Goal: Obtain resource: Obtain resource

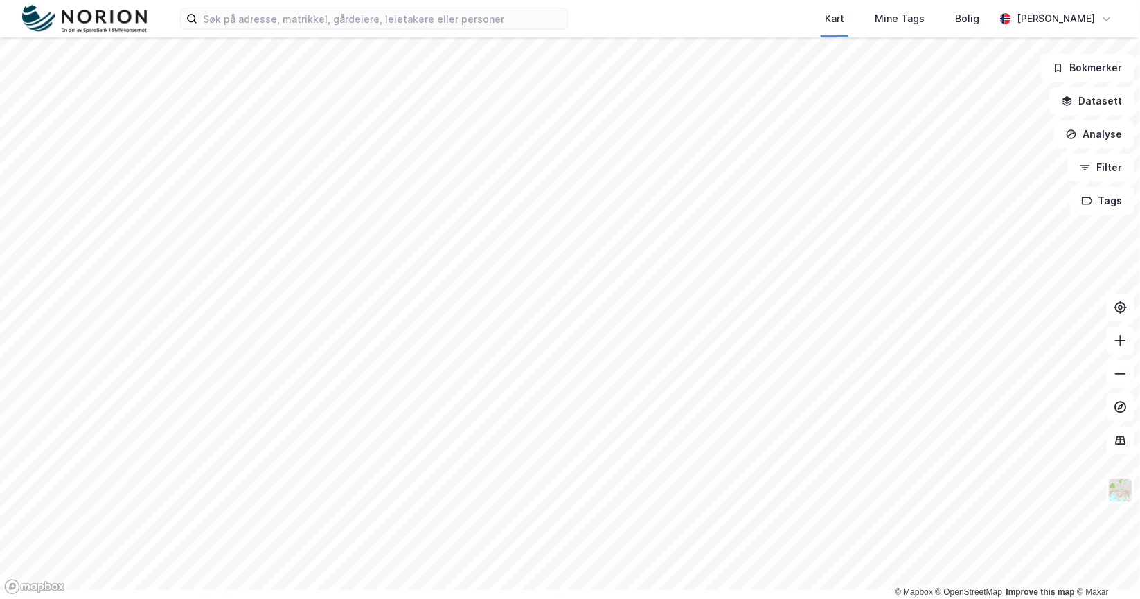
click at [139, 23] on img at bounding box center [84, 19] width 125 height 28
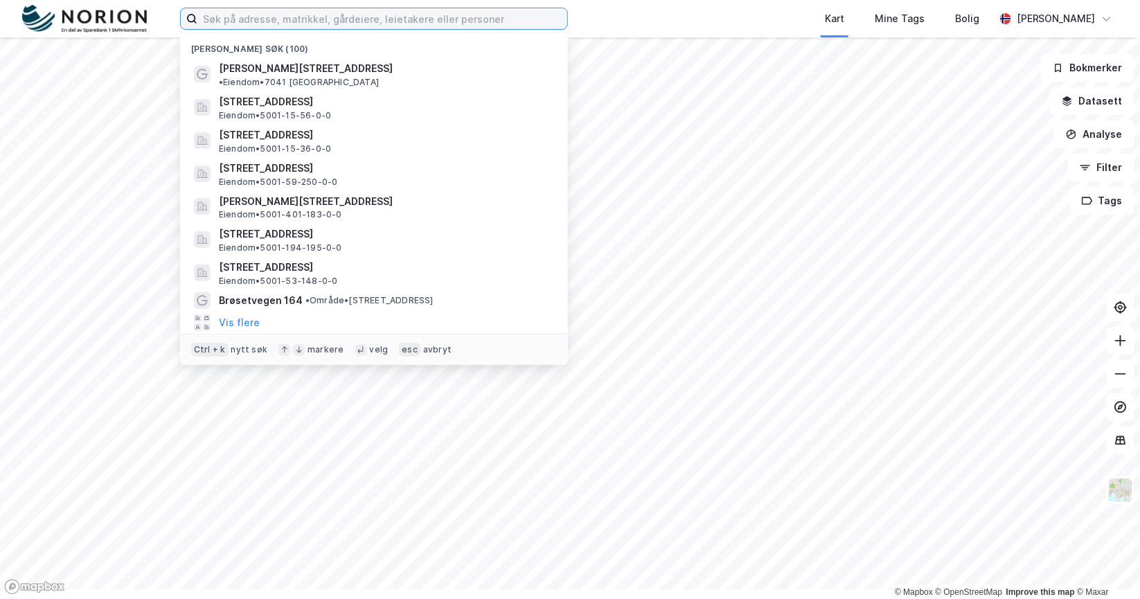
click at [302, 21] on input at bounding box center [382, 18] width 370 height 21
click at [1100, 181] on button "Filter" at bounding box center [1101, 168] width 66 height 28
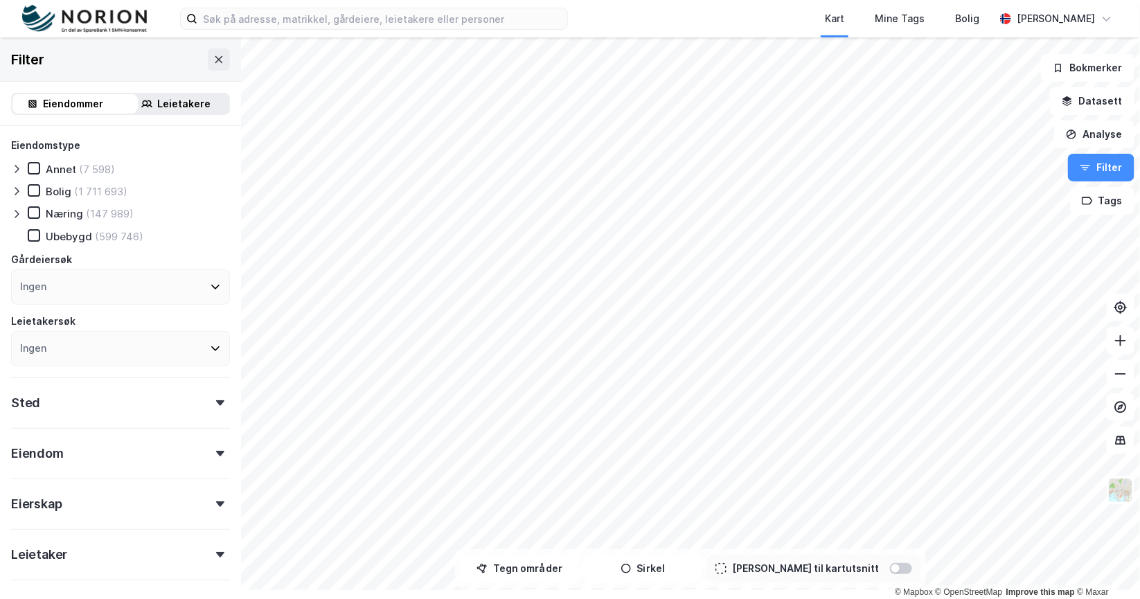
click at [211, 112] on div "Leietakere" at bounding box center [184, 104] width 53 height 17
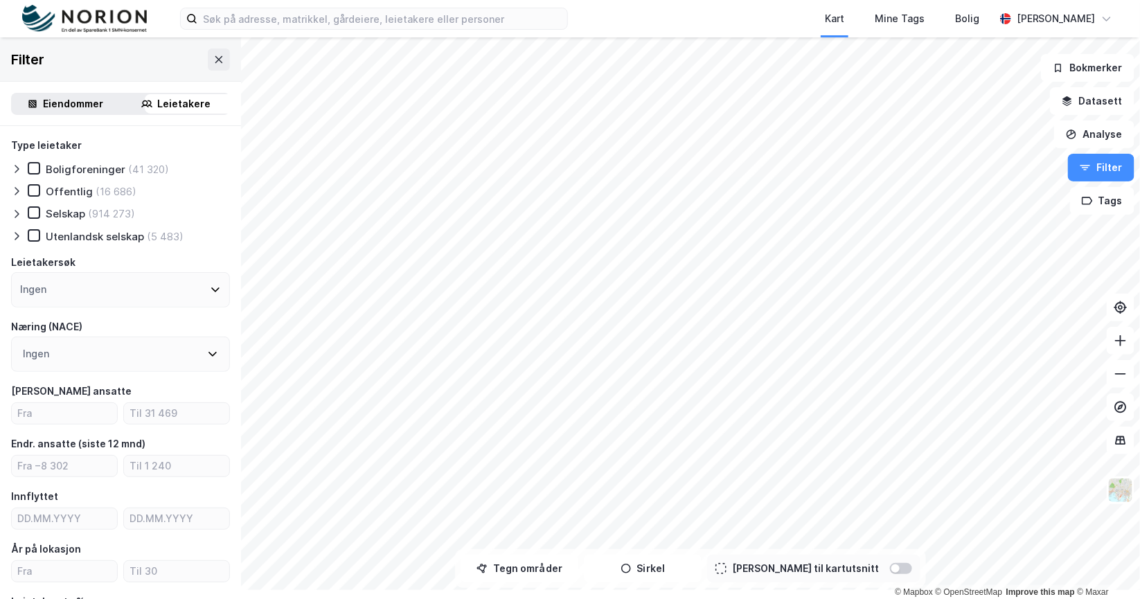
click at [221, 295] on icon at bounding box center [215, 289] width 11 height 11
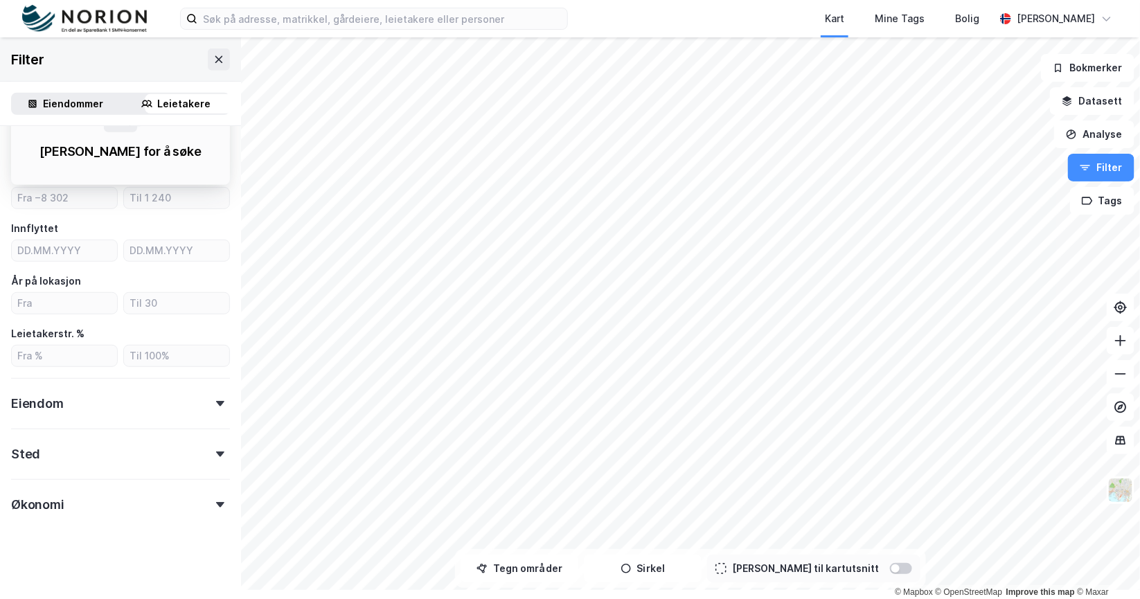
scroll to position [465, 0]
click at [224, 452] on icon at bounding box center [220, 455] width 8 height 6
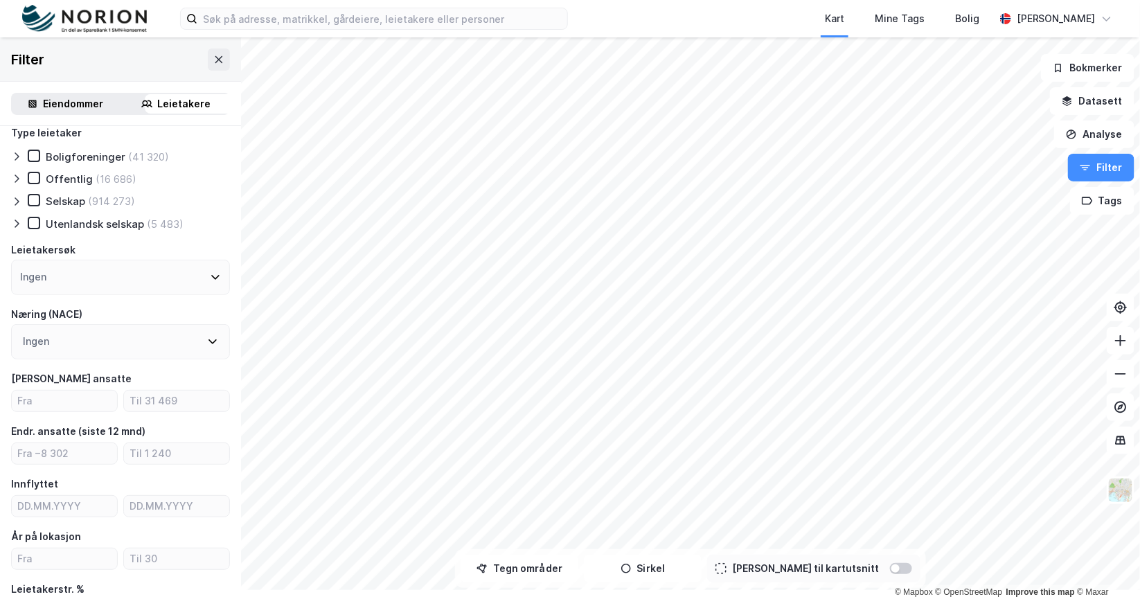
scroll to position [0, 0]
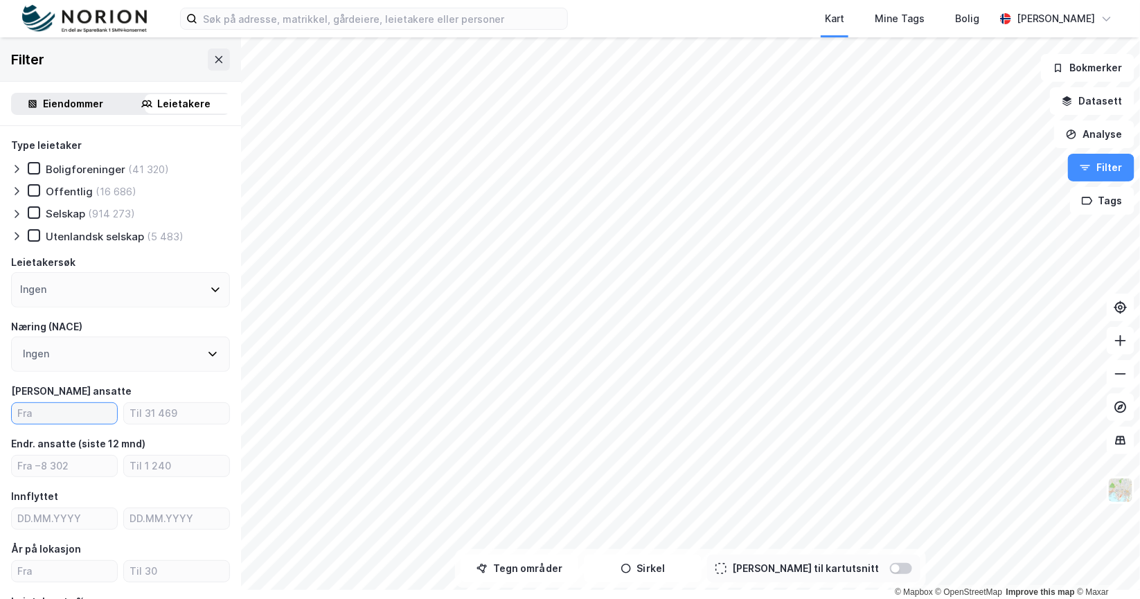
click at [83, 424] on input "number" at bounding box center [64, 413] width 105 height 21
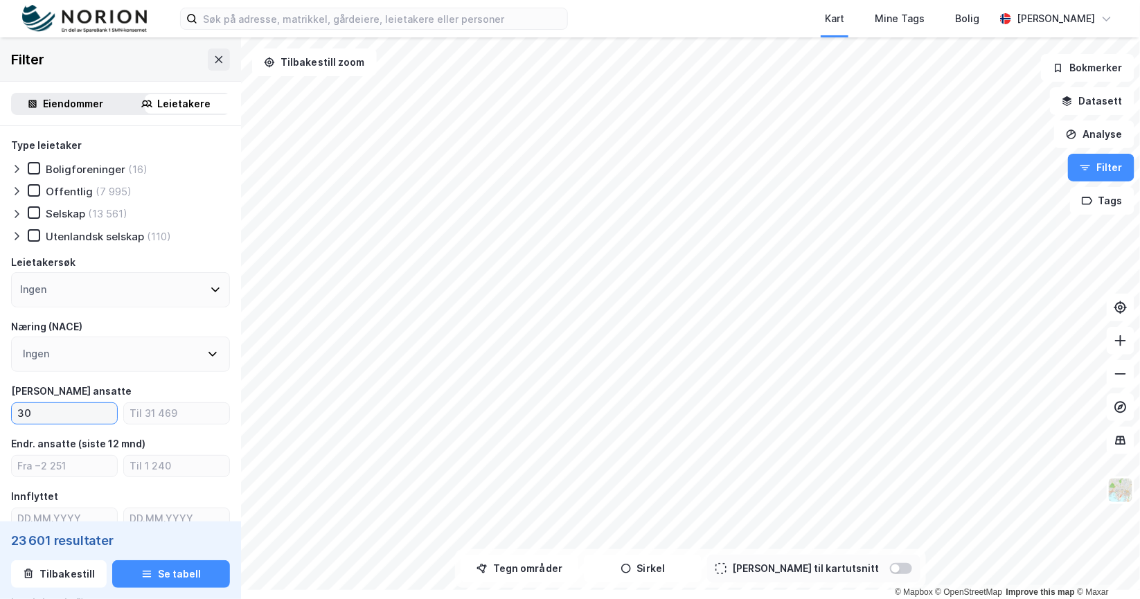
type input "30"
click at [218, 359] on icon at bounding box center [212, 353] width 11 height 11
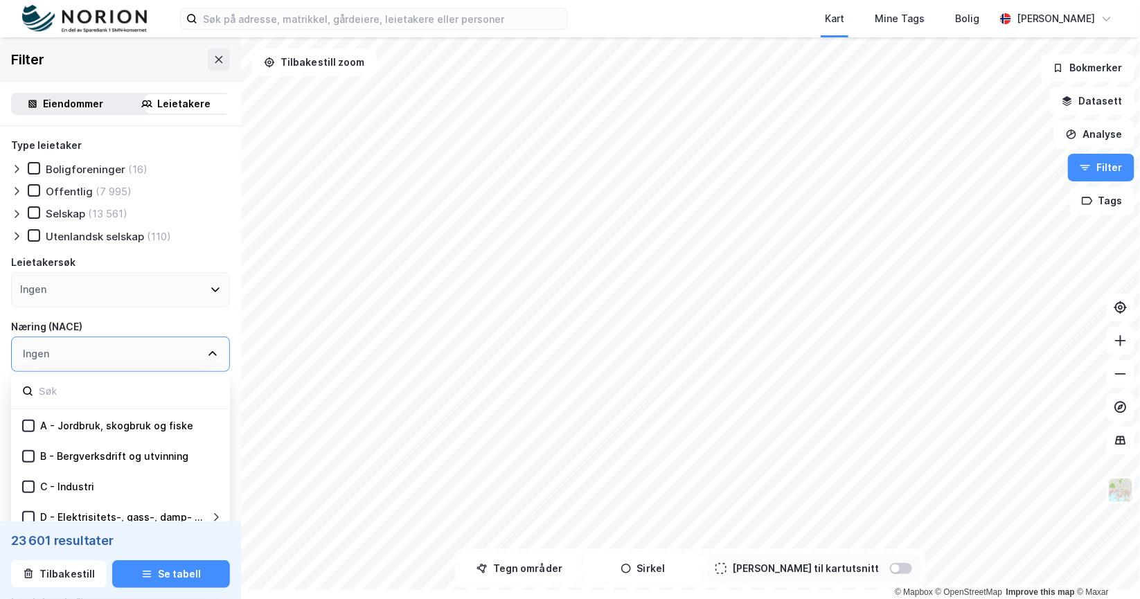
click at [221, 295] on icon at bounding box center [215, 289] width 11 height 11
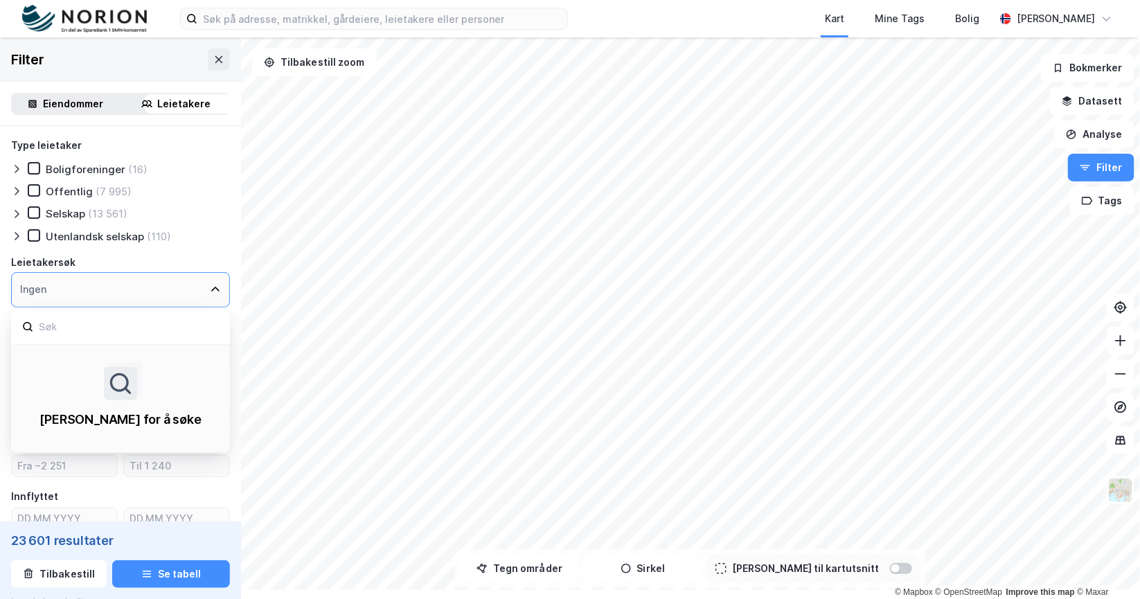
click at [221, 295] on icon at bounding box center [215, 289] width 11 height 11
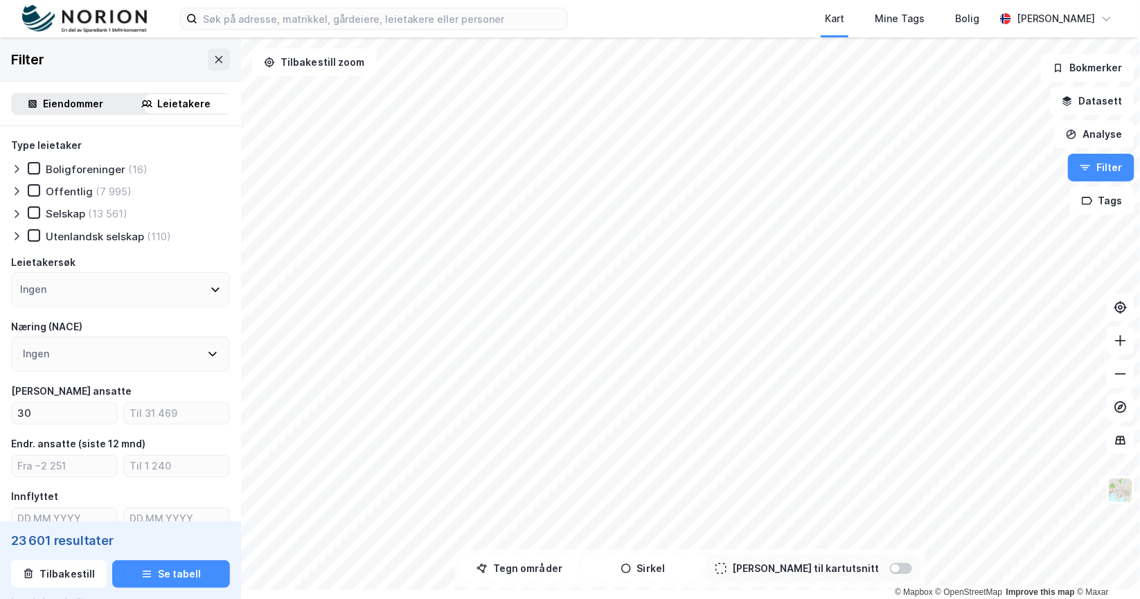
click at [241, 364] on div "Type leietaker Boligforeninger (16) Offentlig (7 995) Selskap (13 561) Utenland…" at bounding box center [120, 561] width 241 height 870
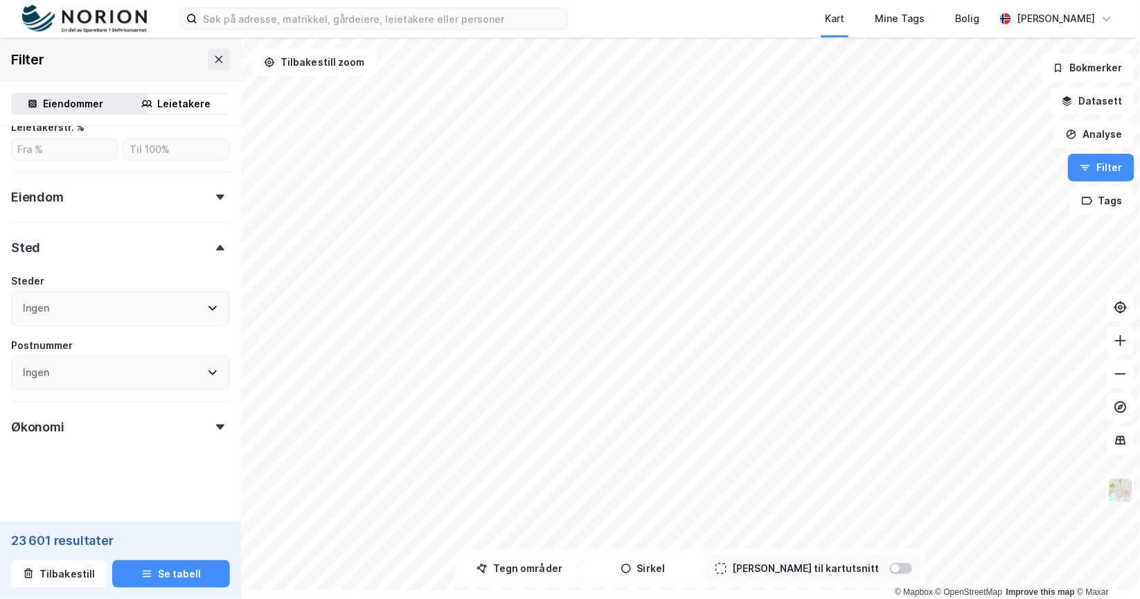
scroll to position [692, 0]
click at [218, 303] on icon at bounding box center [212, 308] width 11 height 11
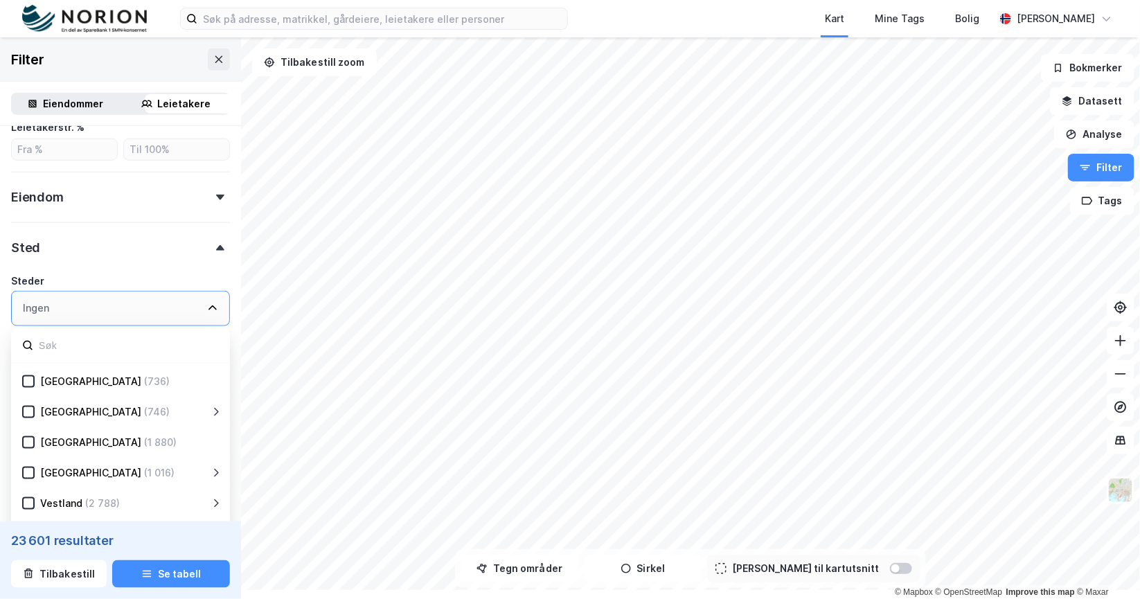
scroll to position [341, 0]
click at [33, 447] on icon at bounding box center [29, 443] width 10 height 10
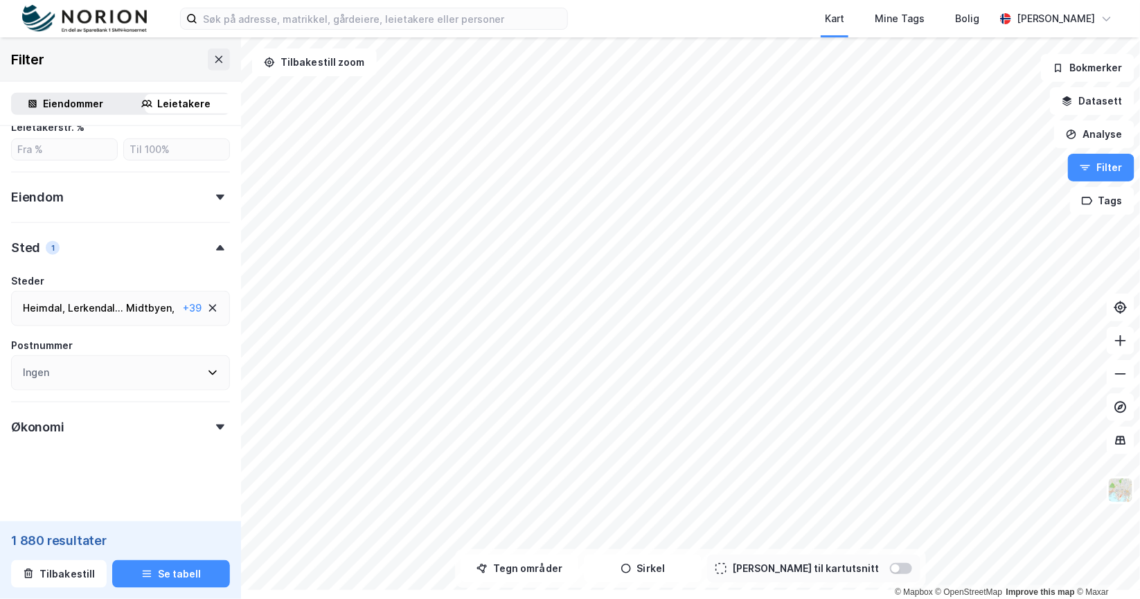
scroll to position [684, 0]
click at [218, 303] on icon at bounding box center [212, 308] width 11 height 11
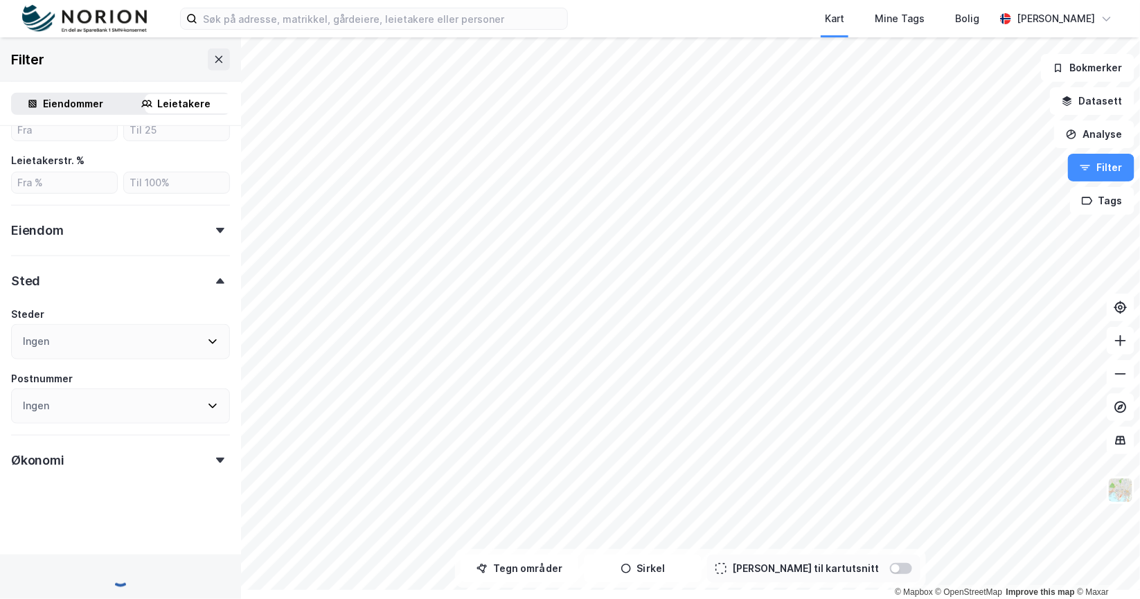
scroll to position [684, 0]
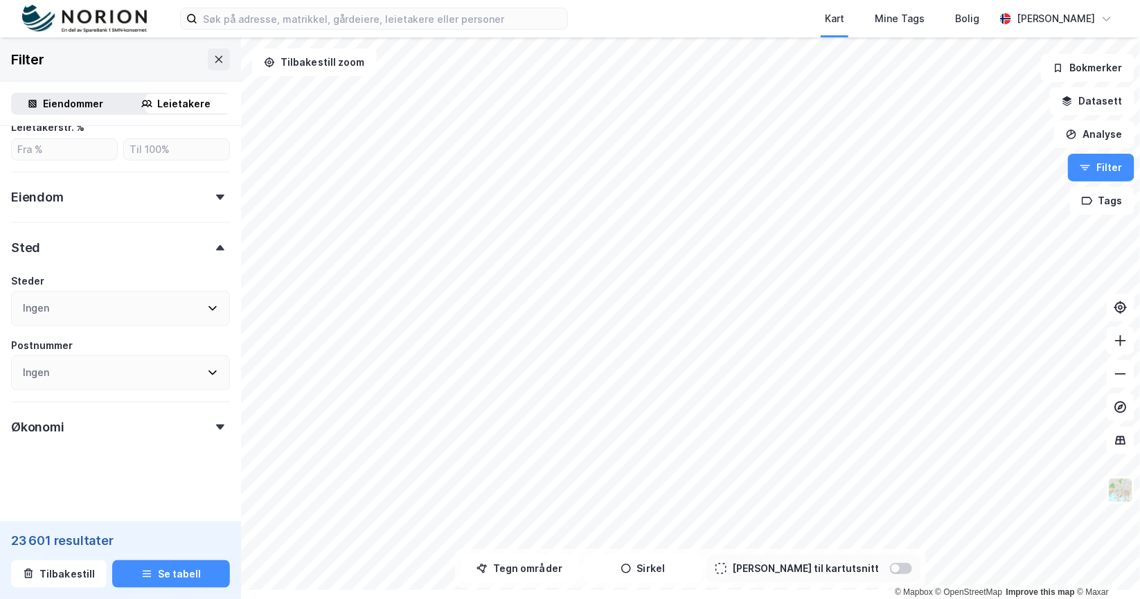
click at [218, 303] on icon at bounding box center [212, 308] width 11 height 11
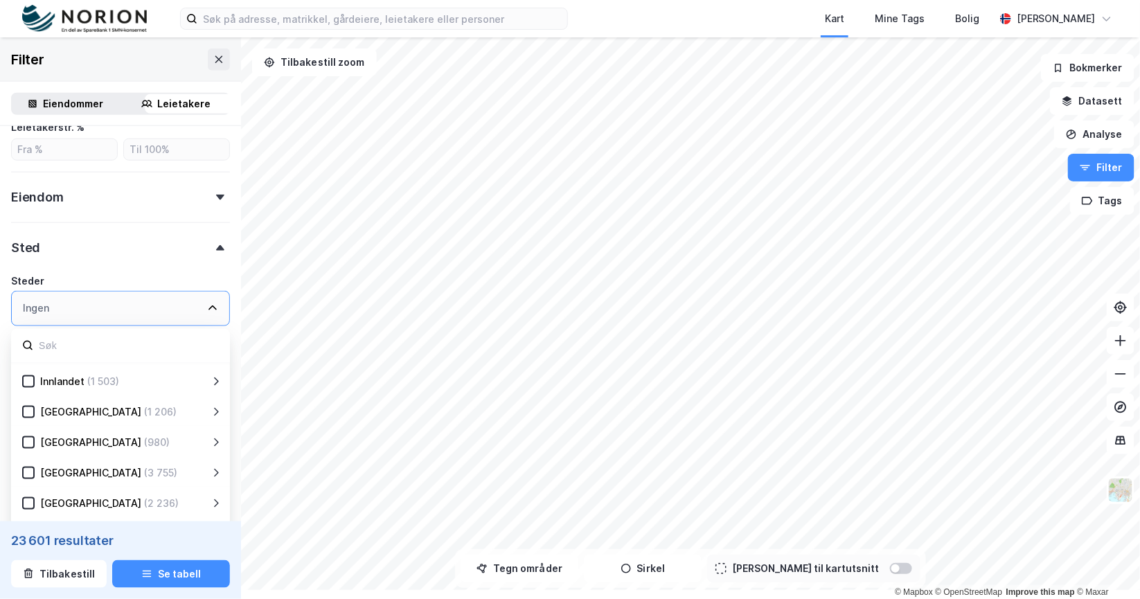
scroll to position [341, 0]
click at [33, 440] on icon at bounding box center [29, 442] width 8 height 5
click at [255, 437] on icon at bounding box center [257, 442] width 11 height 11
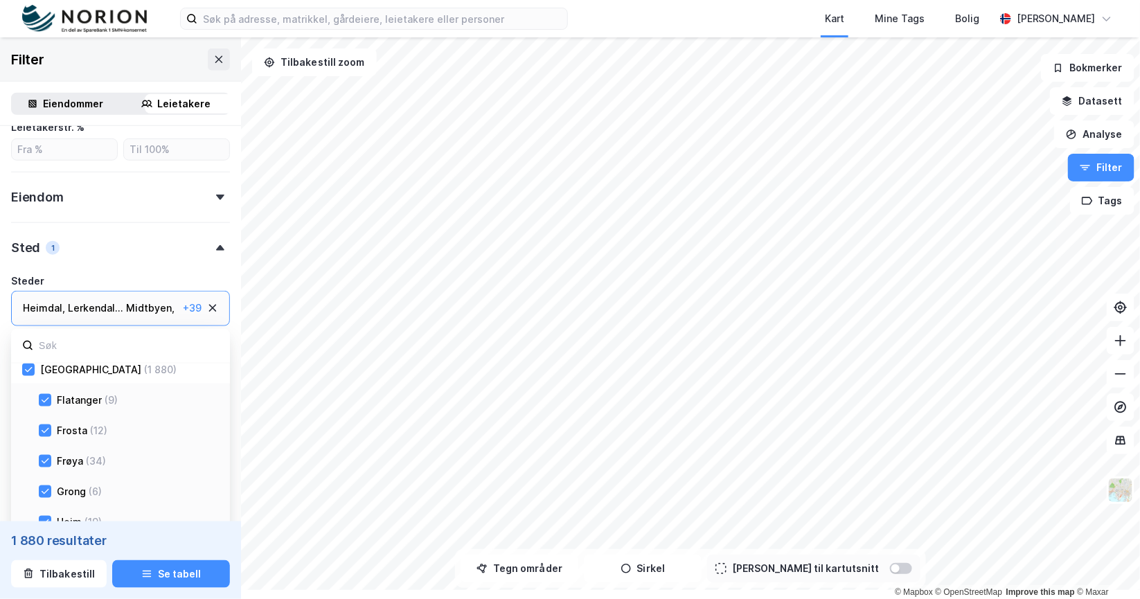
scroll to position [341, 0]
click at [33, 380] on icon at bounding box center [29, 375] width 10 height 10
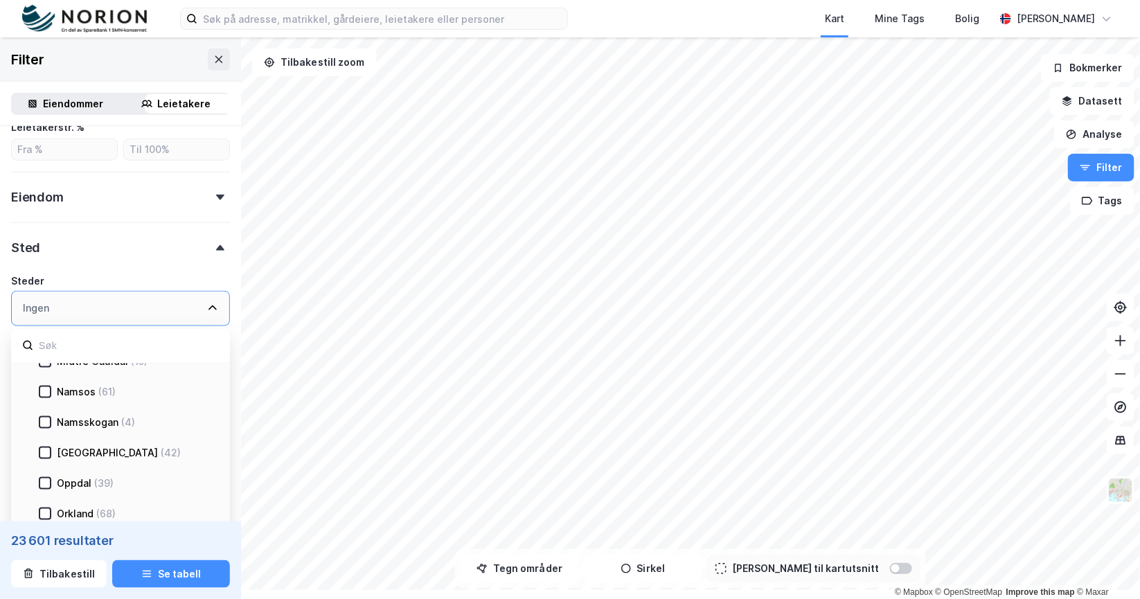
scroll to position [947, 0]
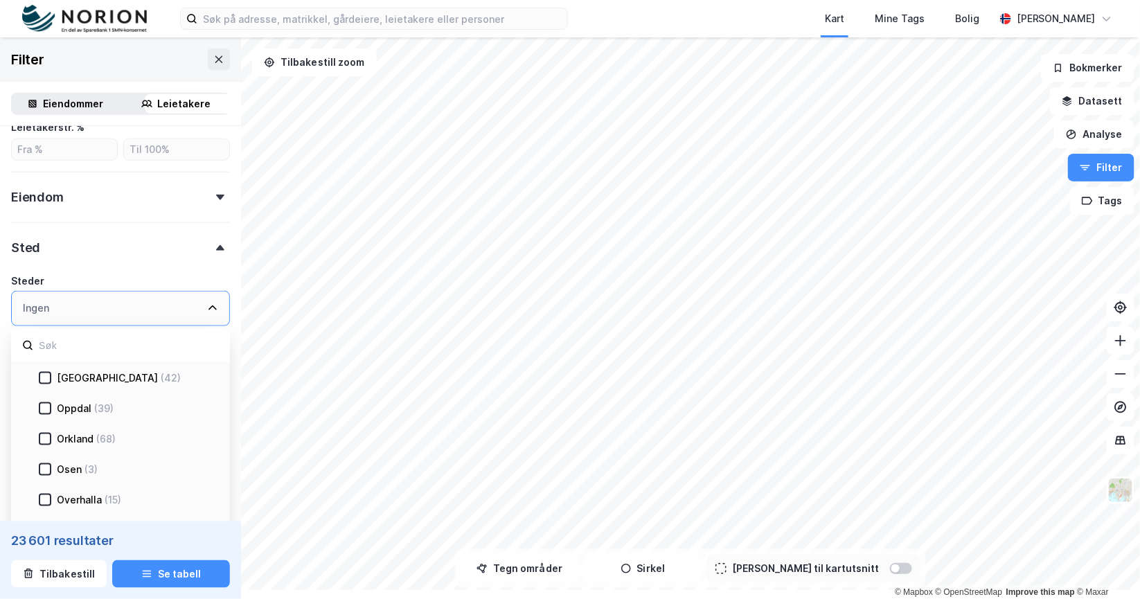
click at [50, 200] on icon at bounding box center [45, 195] width 10 height 10
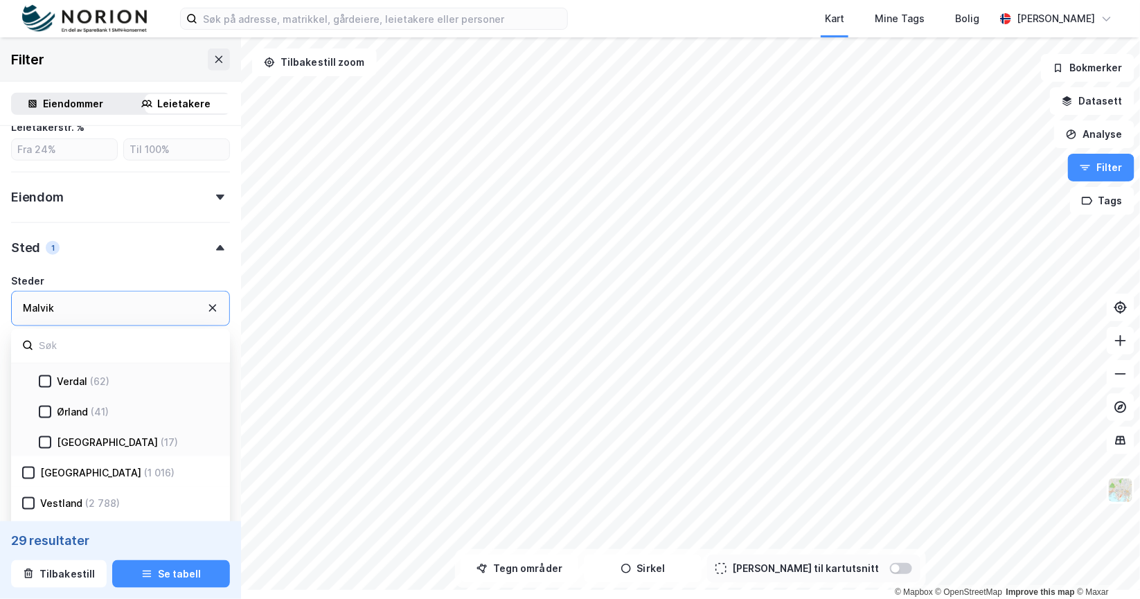
scroll to position [1788, 0]
click at [209, 567] on button "Se tabell" at bounding box center [171, 574] width 118 height 28
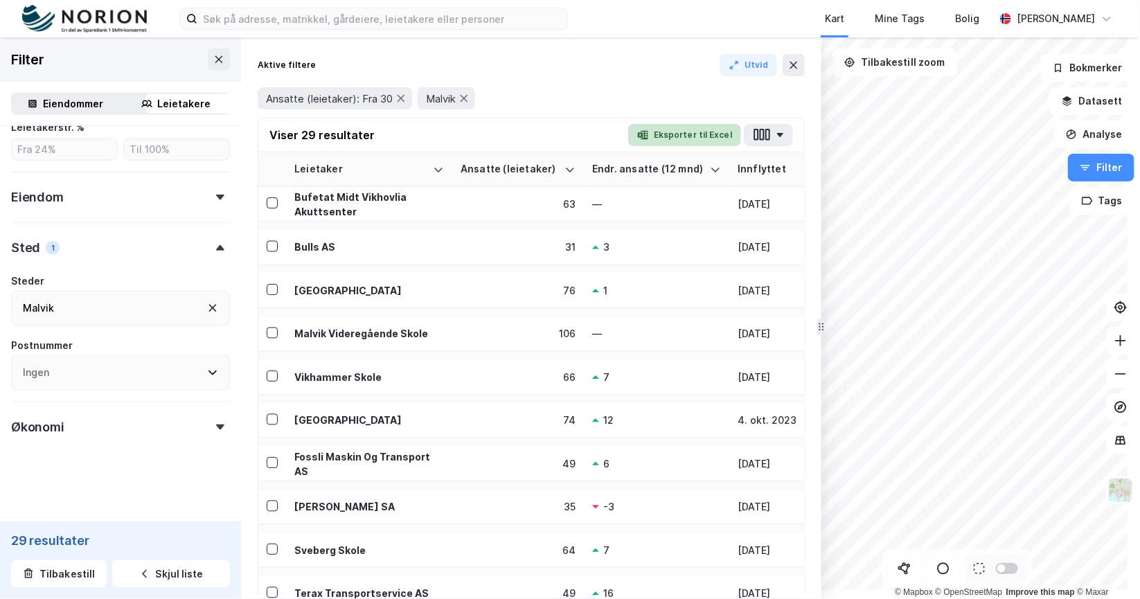
click at [705, 146] on button "Eksporter til Excel" at bounding box center [684, 135] width 113 height 22
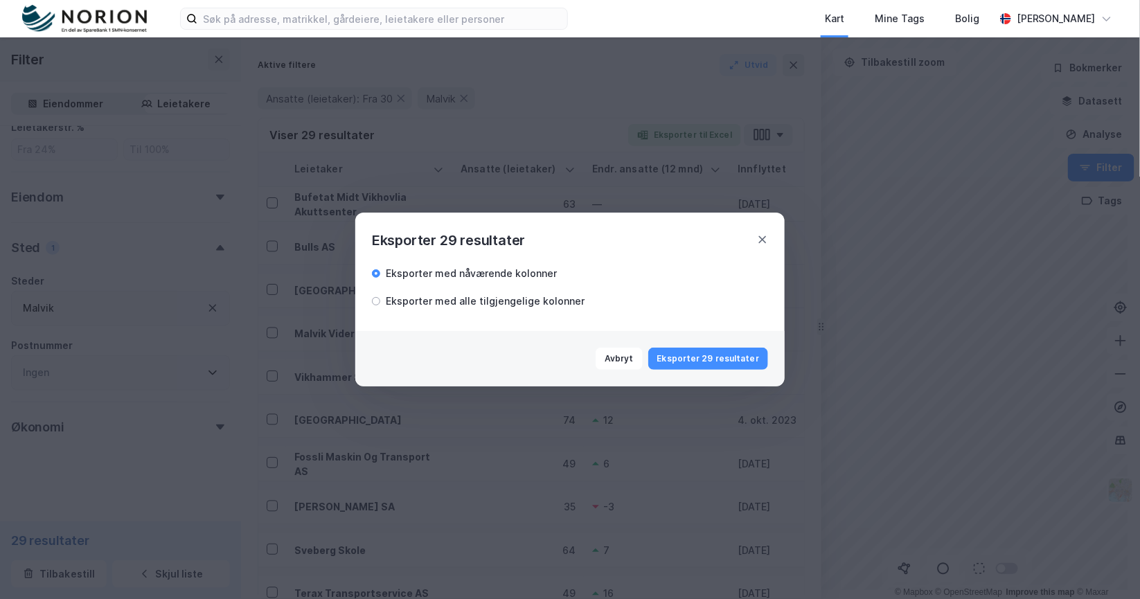
drag, startPoint x: 325, startPoint y: 299, endPoint x: 480, endPoint y: 365, distance: 168.8
click at [372, 299] on div at bounding box center [376, 301] width 8 height 8
click at [719, 370] on button "Eksporter 29 resultater" at bounding box center [708, 359] width 120 height 22
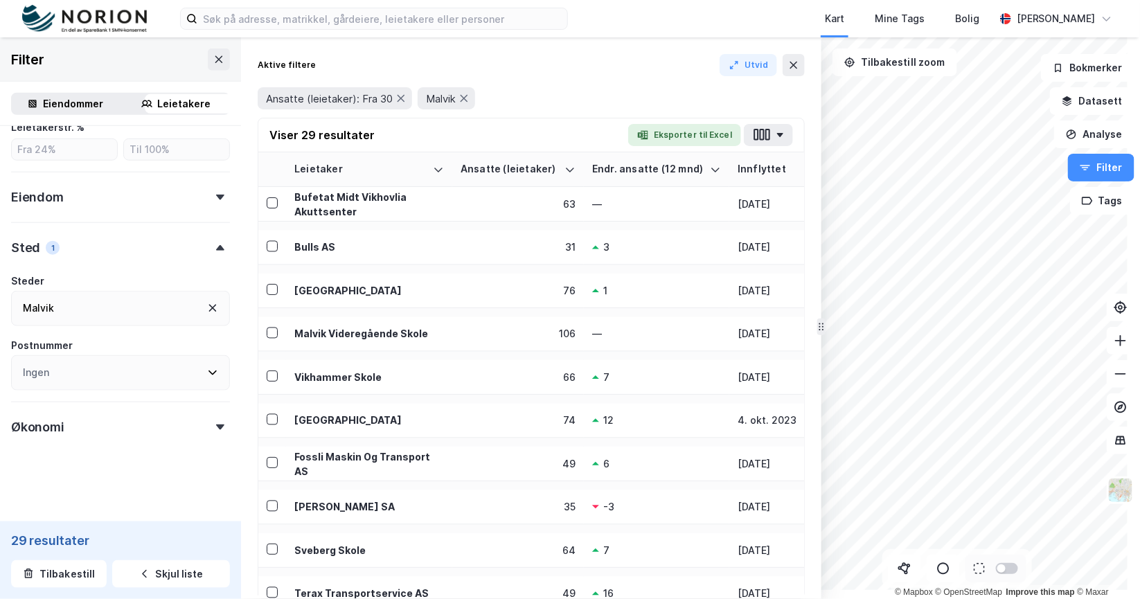
scroll to position [636, 0]
click at [218, 314] on icon at bounding box center [212, 308] width 11 height 11
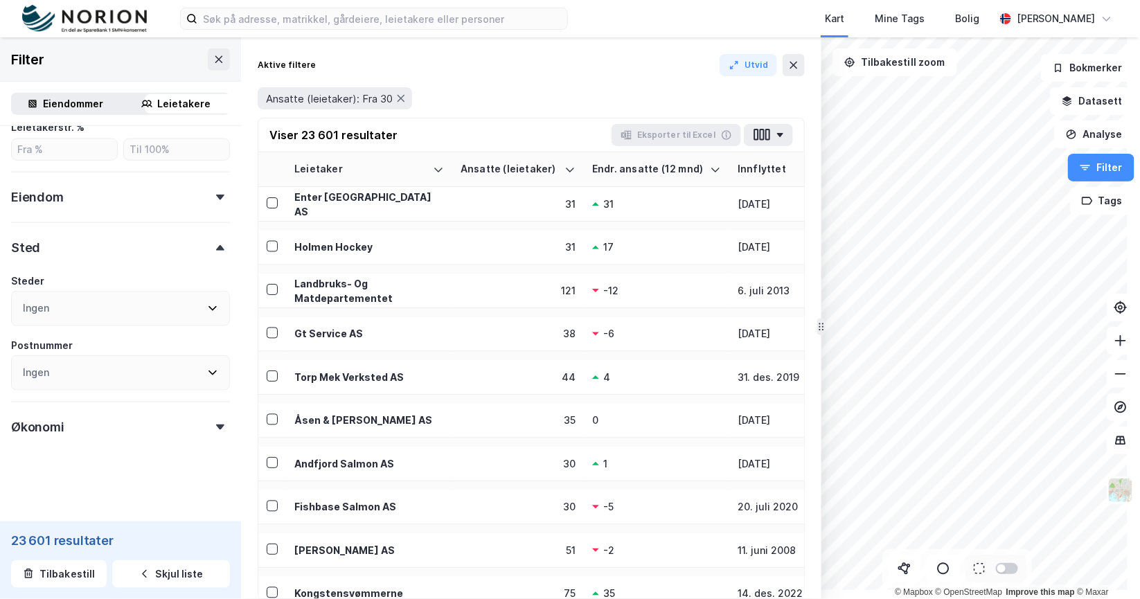
click at [217, 311] on icon at bounding box center [212, 308] width 8 height 5
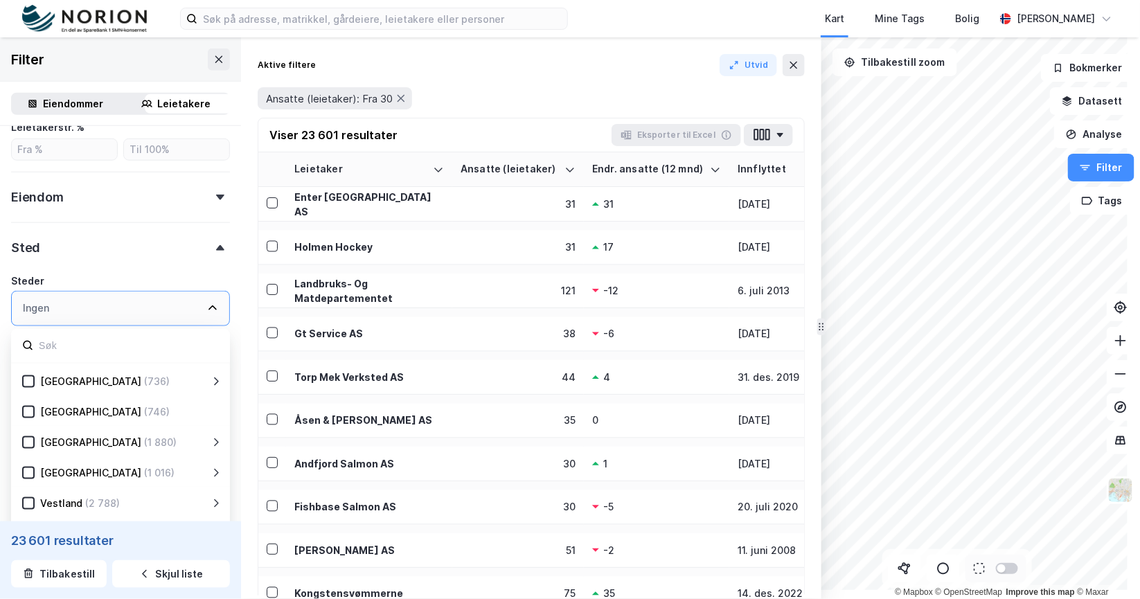
scroll to position [8, 0]
click at [253, 437] on icon at bounding box center [257, 442] width 11 height 11
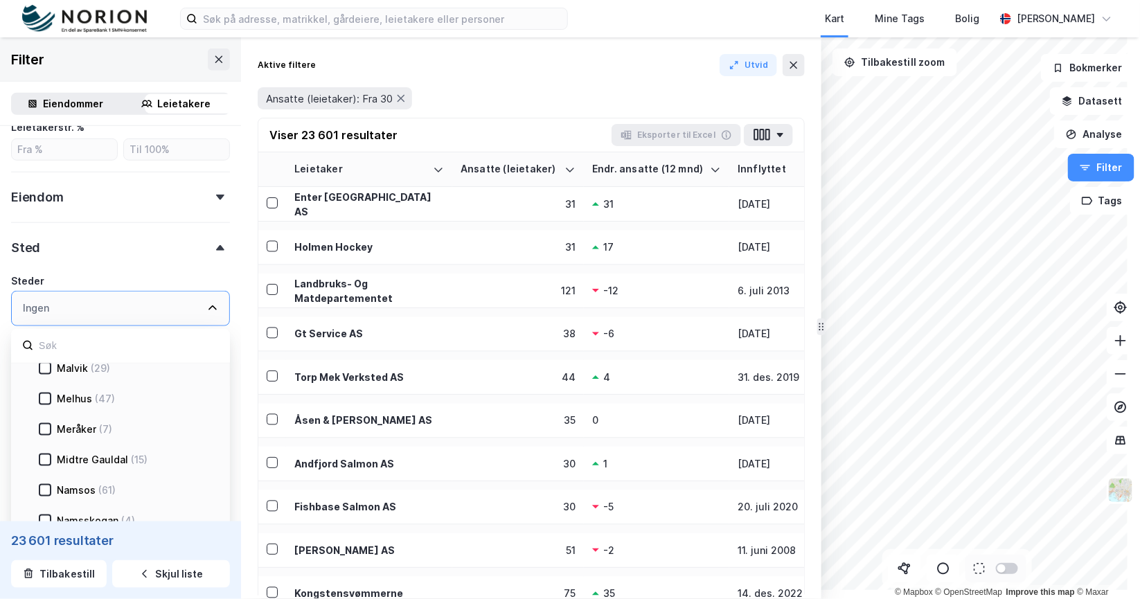
scroll to position [860, 0]
click at [50, 226] on icon at bounding box center [45, 221] width 10 height 10
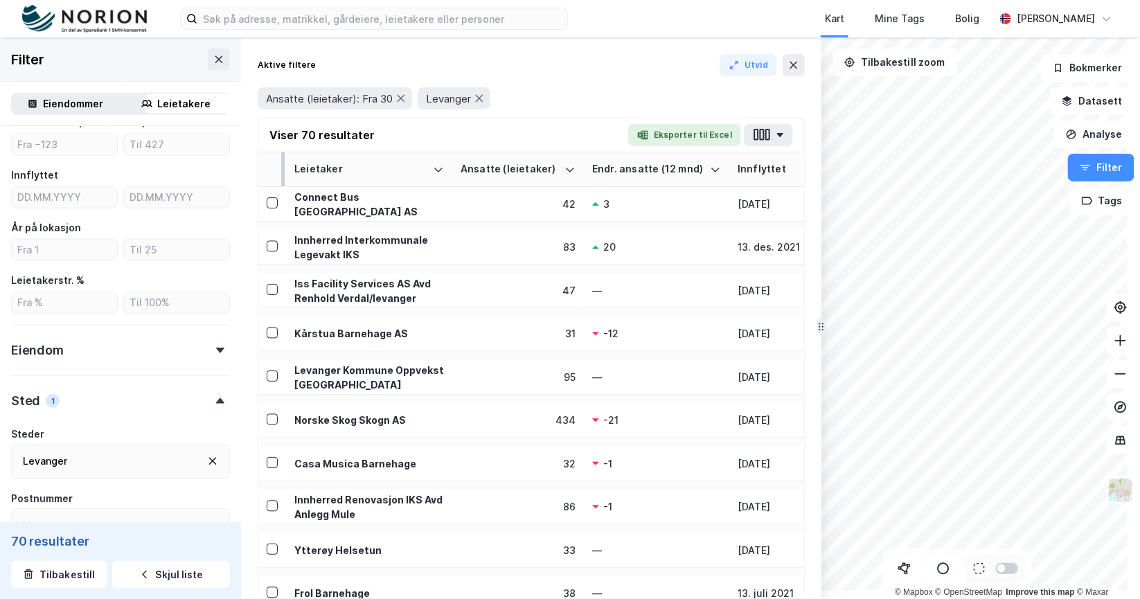
scroll to position [323, 0]
click at [741, 146] on button "Eksporter til Excel" at bounding box center [684, 135] width 113 height 22
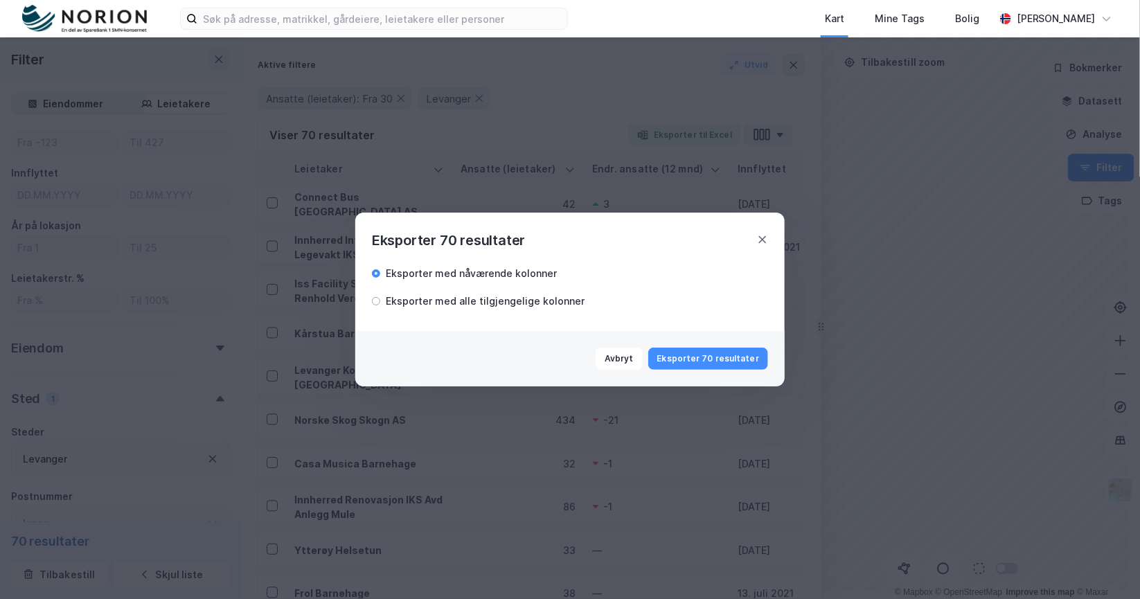
scroll to position [0, 0]
click at [372, 299] on div "Eksporter med alle tilgjengelige kolonner" at bounding box center [478, 301] width 213 height 17
click at [712, 370] on button "Eksporter 70 resultater" at bounding box center [708, 359] width 120 height 22
